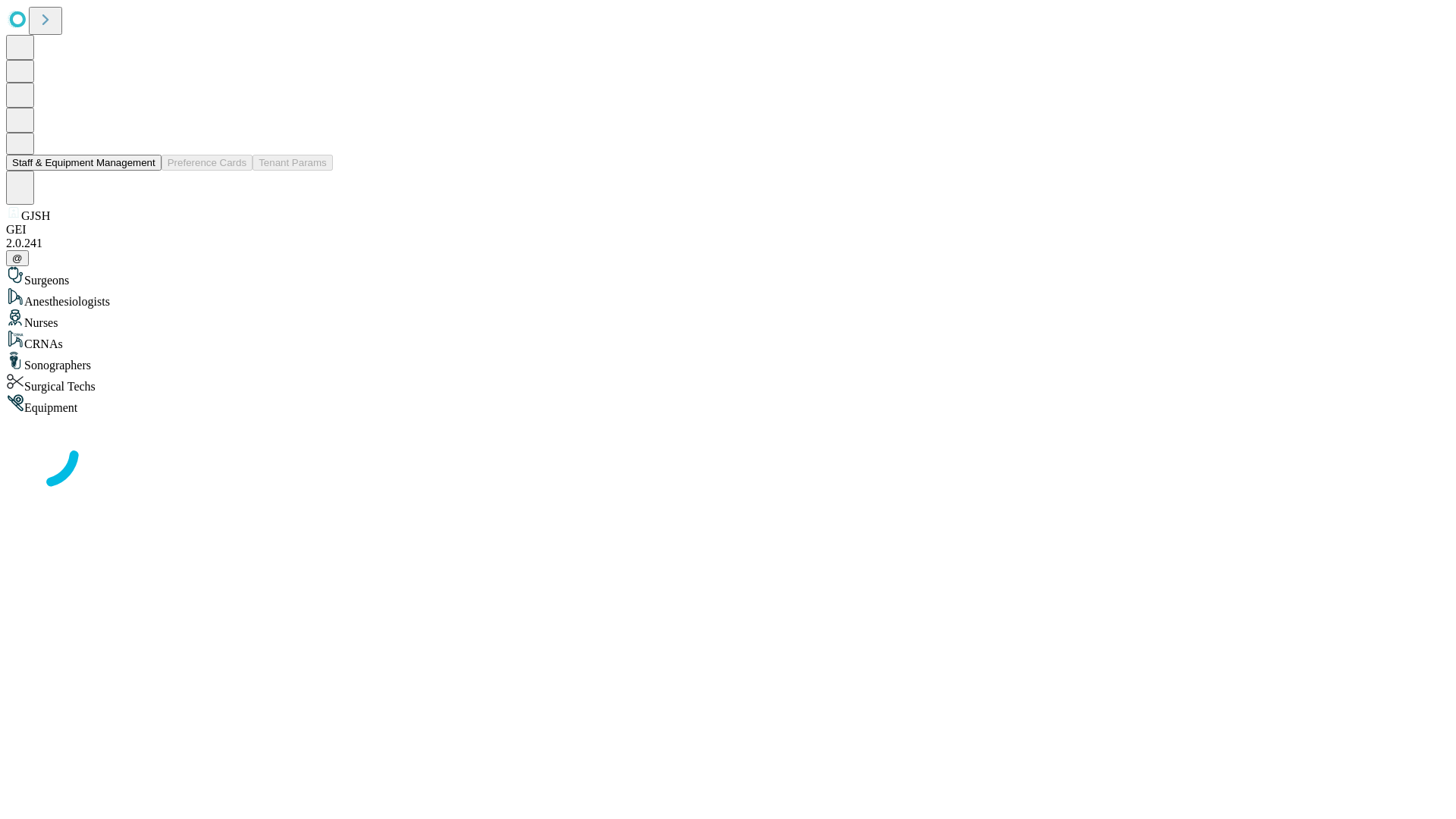
click at [145, 170] on button "Staff & Equipment Management" at bounding box center [84, 162] width 156 height 16
